Goal: Navigation & Orientation: Find specific page/section

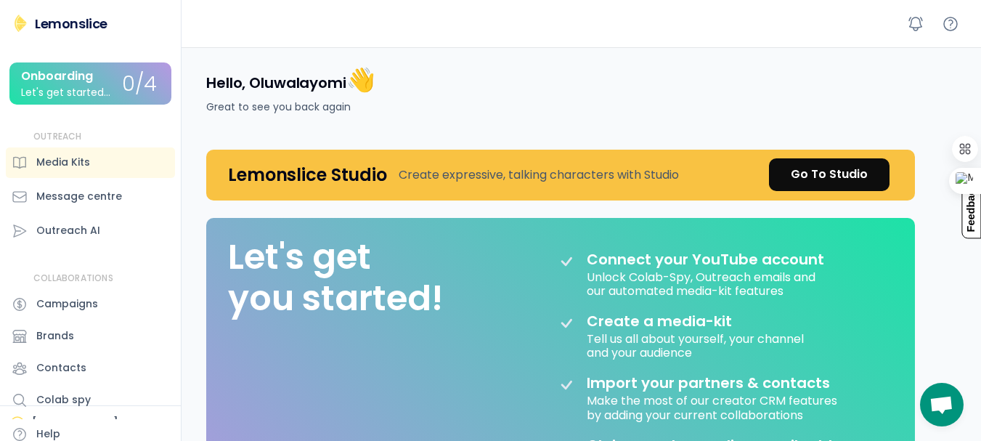
click at [855, 150] on div "Lemonslice Studio Create expressive, talking characters with Studio Go To Studio" at bounding box center [560, 175] width 709 height 51
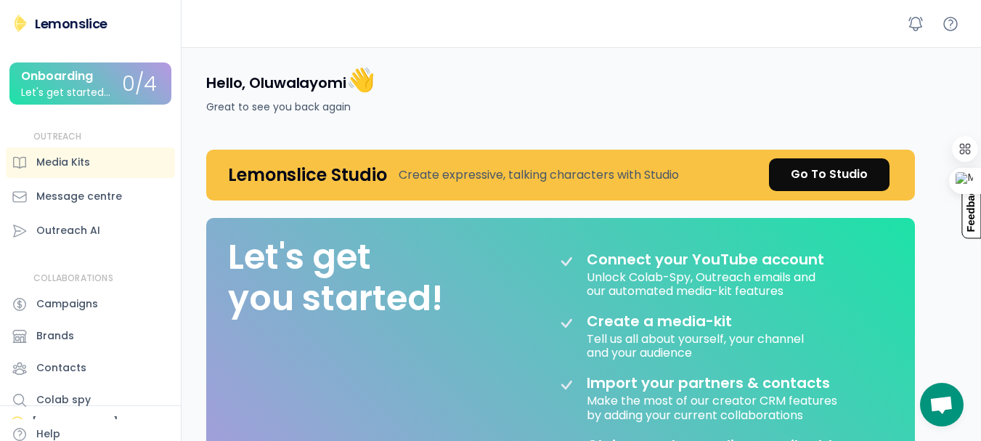
click at [855, 150] on div "Lemonslice Studio Create expressive, talking characters with Studio Go To Studio" at bounding box center [560, 175] width 709 height 51
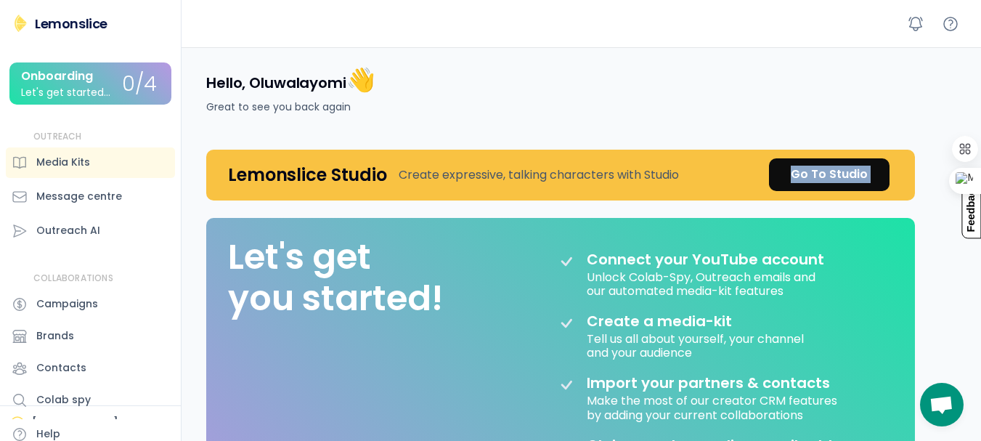
click at [855, 150] on div "Lemonslice Studio Create expressive, talking characters with Studio Go To Studio" at bounding box center [560, 175] width 709 height 51
